Goal: Find specific page/section: Find specific page/section

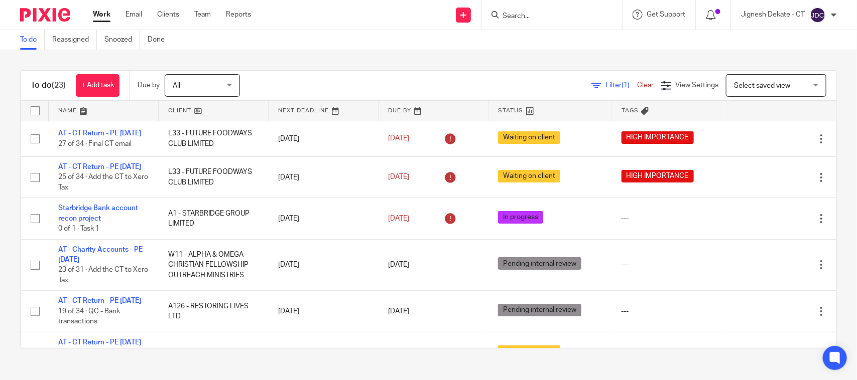
click at [413, 74] on div "Filter (1) Clear View Settings View Settings (1) Filters Clear Save Manage save…" at bounding box center [547, 85] width 579 height 23
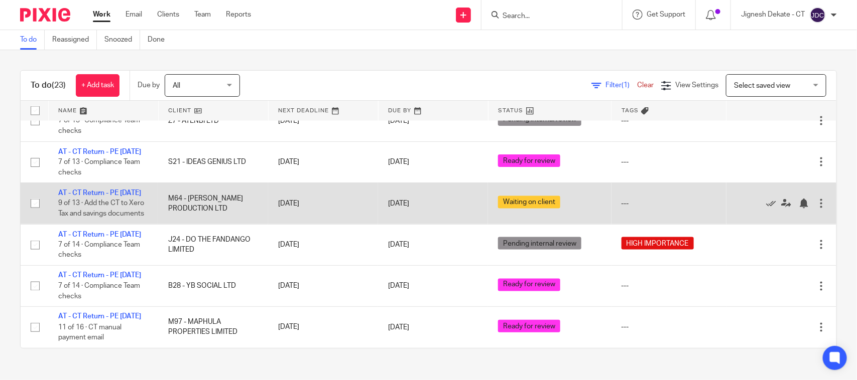
scroll to position [884, 0]
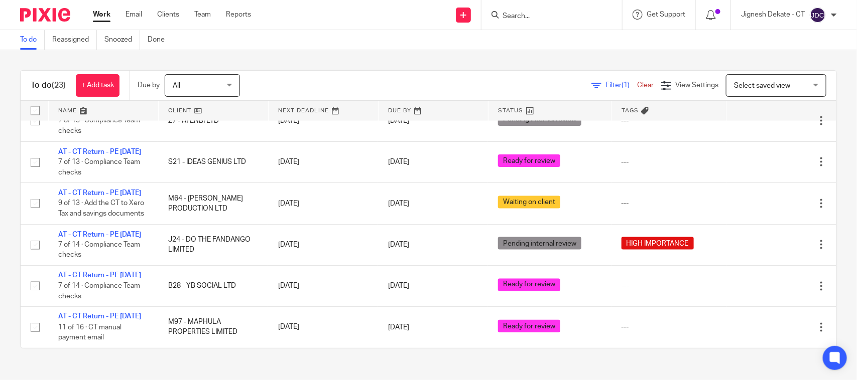
click at [509, 20] on input "Search" at bounding box center [546, 16] width 90 height 9
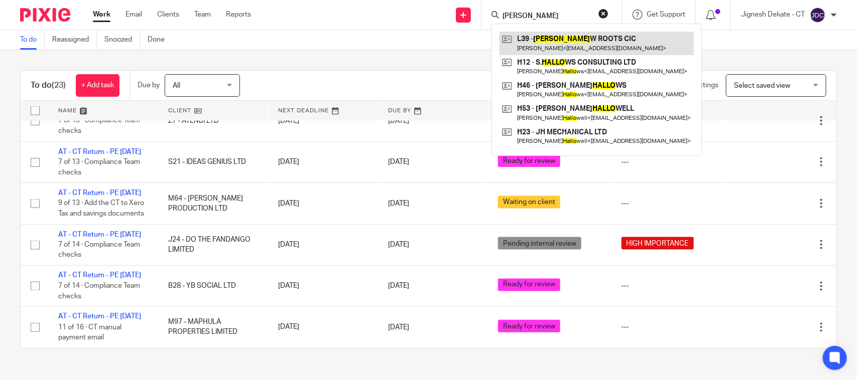
type input "Shallo"
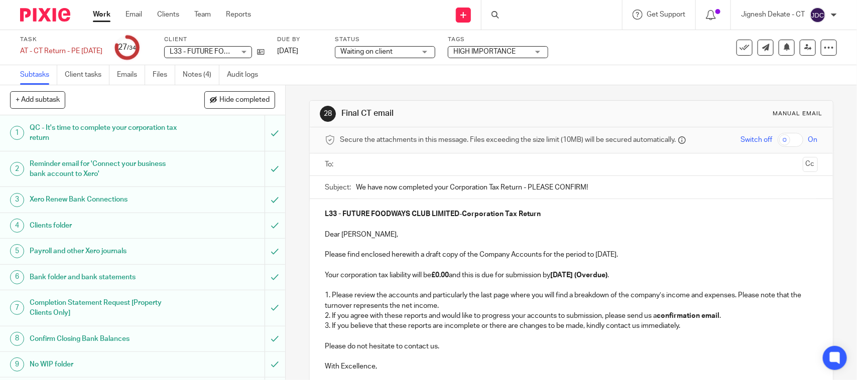
click at [520, 9] on div at bounding box center [551, 15] width 141 height 30
click at [528, 13] on div at bounding box center [551, 15] width 141 height 30
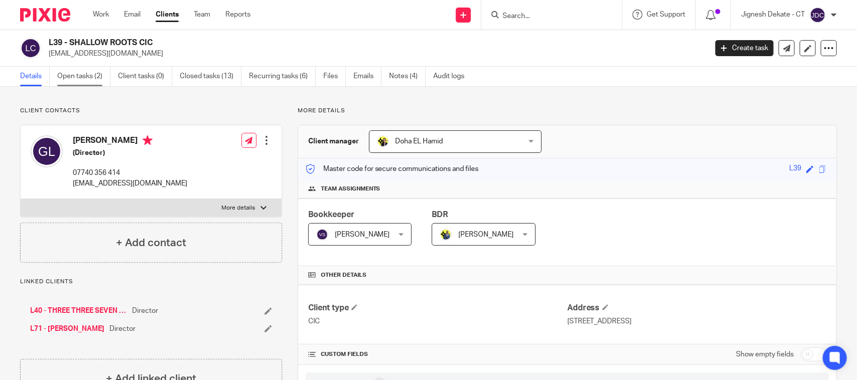
click at [78, 80] on link "Open tasks (2)" at bounding box center [83, 77] width 53 height 20
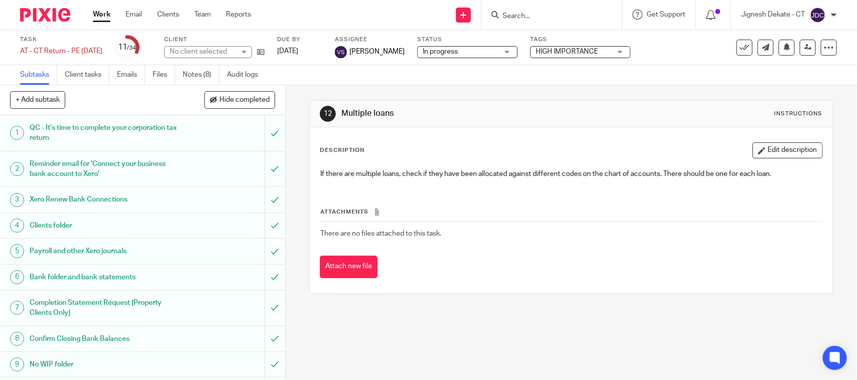
click at [184, 76] on link "Notes (8)" at bounding box center [201, 75] width 37 height 20
